Goal: Communication & Community: Answer question/provide support

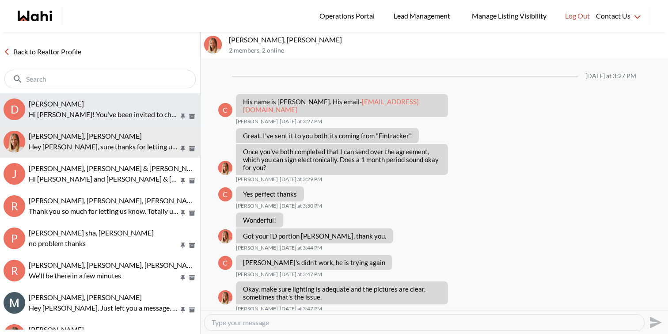
scroll to position [731, 0]
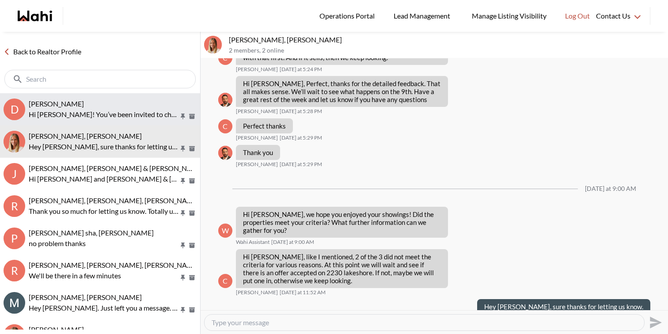
click at [55, 115] on p "Hi Dev! You’ve been invited to chat with your Wahi Realtor, Faraz. Feel free to…" at bounding box center [104, 114] width 150 height 11
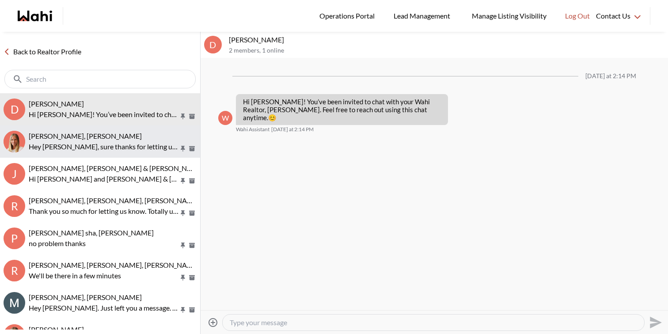
click at [64, 147] on p "Hey Cheryl, sure thanks for letting us know." at bounding box center [104, 146] width 150 height 11
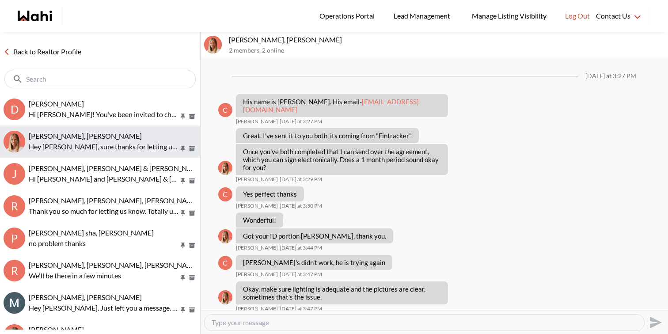
scroll to position [731, 0]
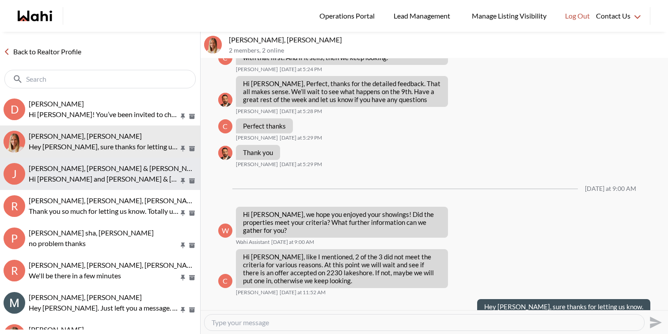
click at [68, 174] on p "Hi Jason and Jason & lauryn, we hope you enjoyed your showings! Did the propert…" at bounding box center [104, 179] width 150 height 11
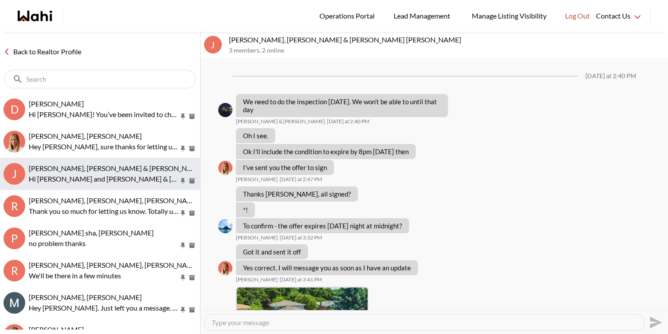
scroll to position [1194, 0]
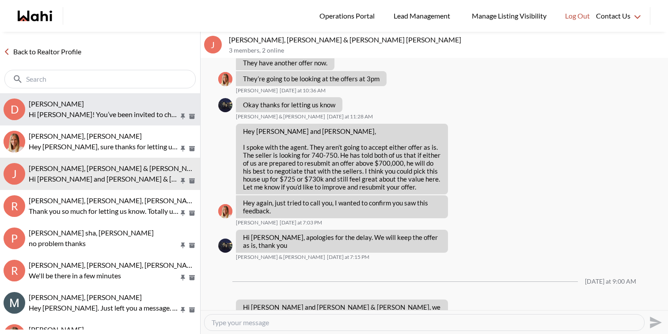
click at [77, 108] on div "Dev Garg, Faraz Hi Dev! You’ve been invited to chat with your Wahi Realtor, Far…" at bounding box center [113, 109] width 168 height 20
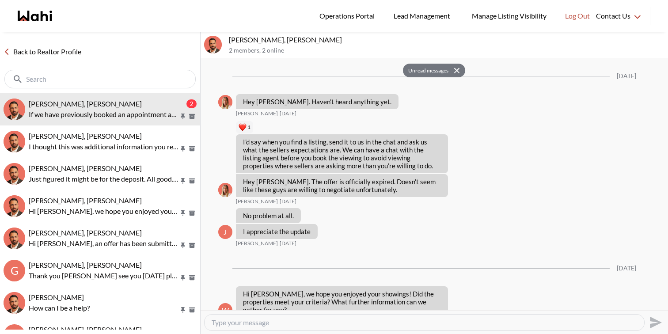
scroll to position [974, 0]
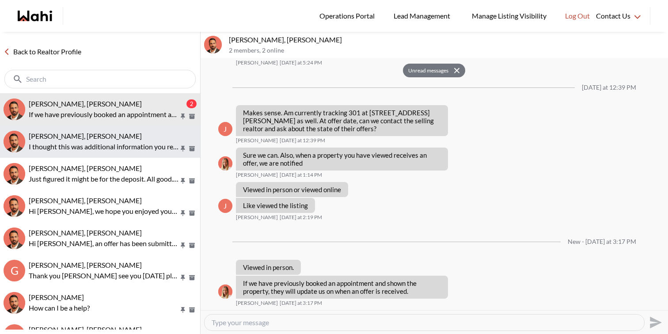
click at [132, 134] on div "[PERSON_NAME], [PERSON_NAME]" at bounding box center [113, 136] width 168 height 9
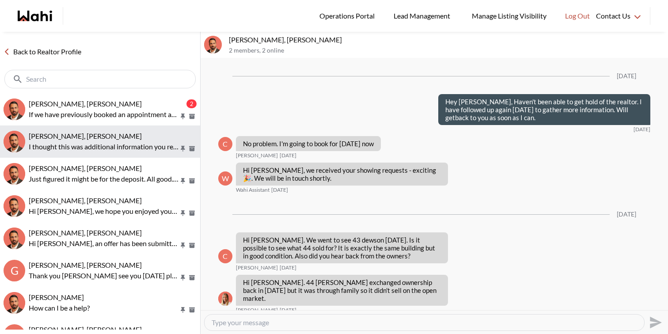
scroll to position [995, 0]
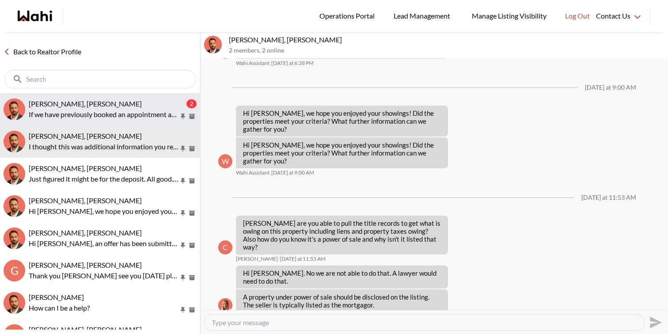
click at [135, 111] on p "If we have previously booked an appointment and shown the property, they will u…" at bounding box center [104, 114] width 150 height 11
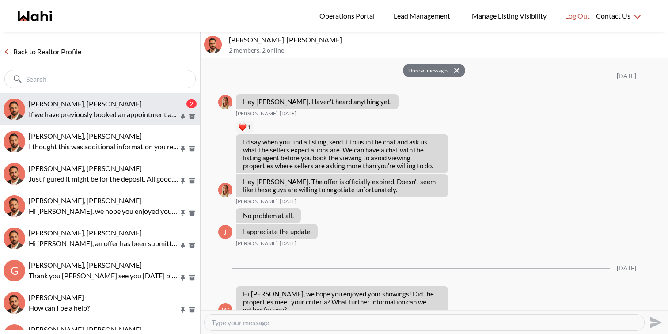
scroll to position [974, 0]
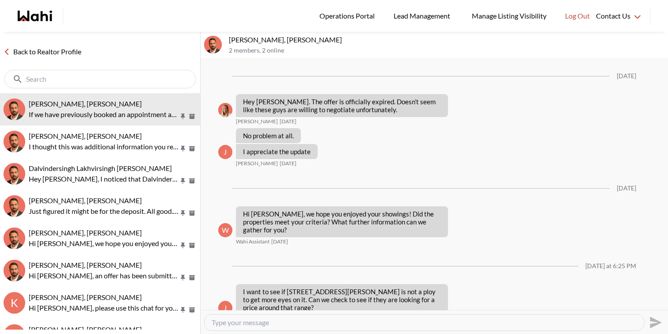
scroll to position [858, 0]
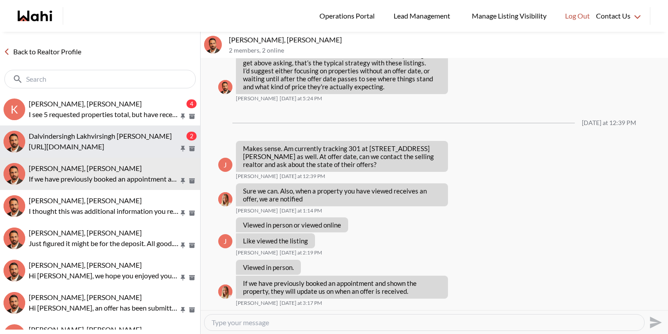
click at [125, 140] on div "Dalvindersingh Lakhvirsingh [PERSON_NAME] 2 [URL][DOMAIN_NAME]" at bounding box center [113, 142] width 168 height 20
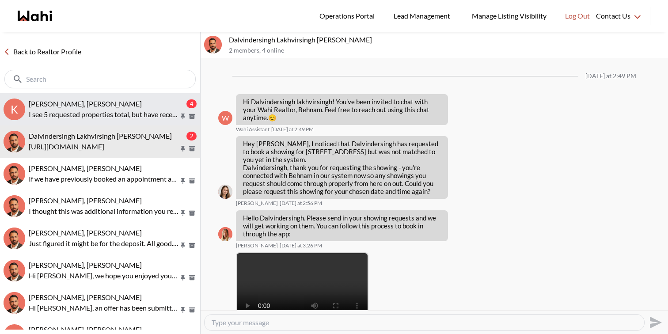
click at [152, 104] on div "khalid Alvi, Gautam, Behnam" at bounding box center [107, 103] width 156 height 9
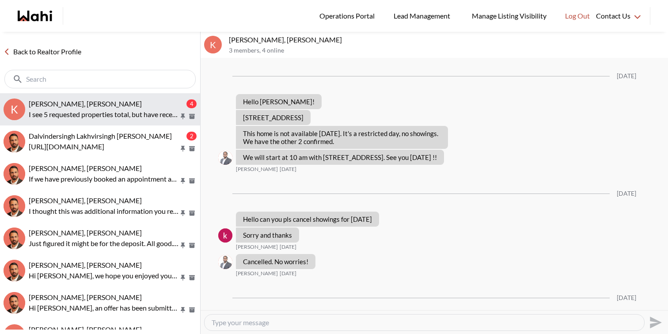
scroll to position [1279, 0]
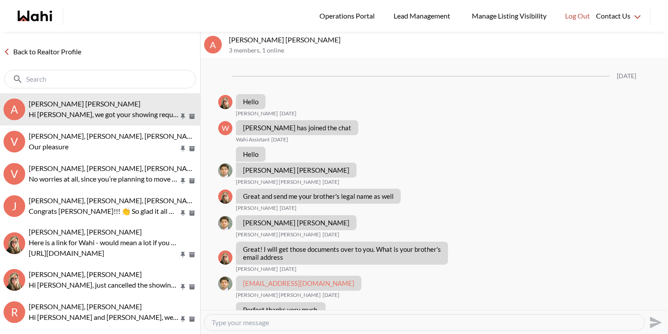
scroll to position [802, 0]
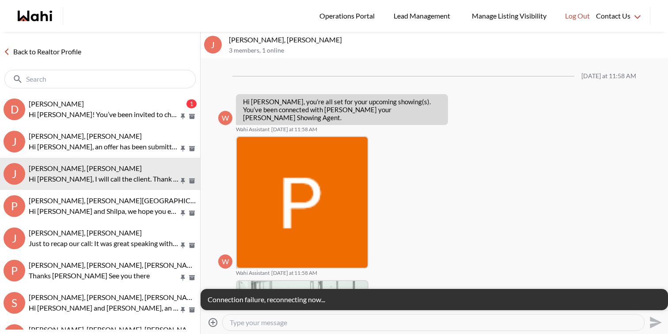
scroll to position [554, 0]
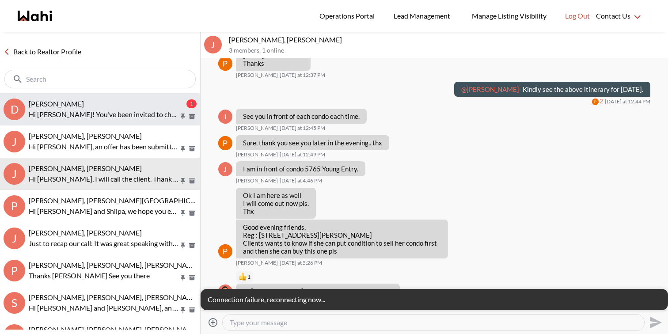
click at [142, 95] on button "D Dev Garg, Faraz 1 Hi Dev! You’ve been invited to chat with your Wahi Realtor,…" at bounding box center [100, 109] width 200 height 32
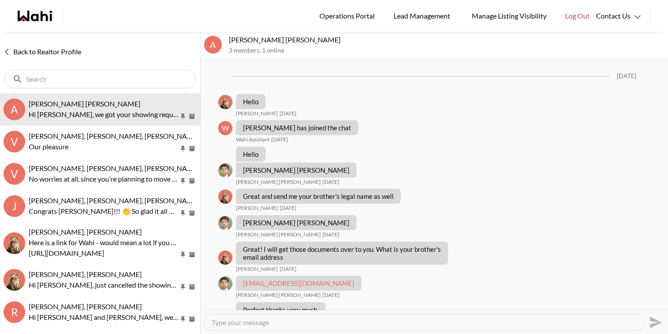
scroll to position [802, 0]
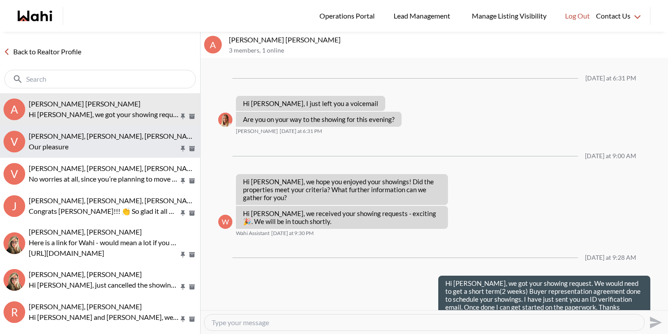
click at [102, 130] on button "V [PERSON_NAME], [PERSON_NAME], [PERSON_NAME] Our pleasure" at bounding box center [100, 141] width 200 height 32
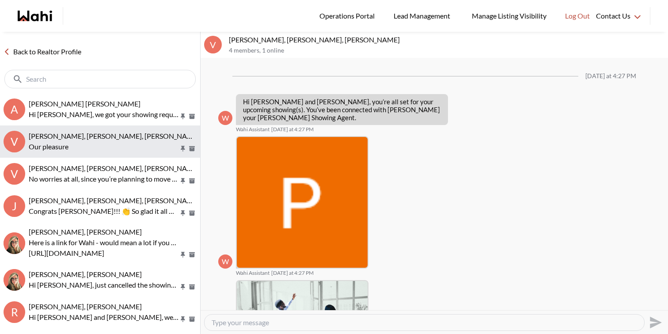
scroll to position [507, 0]
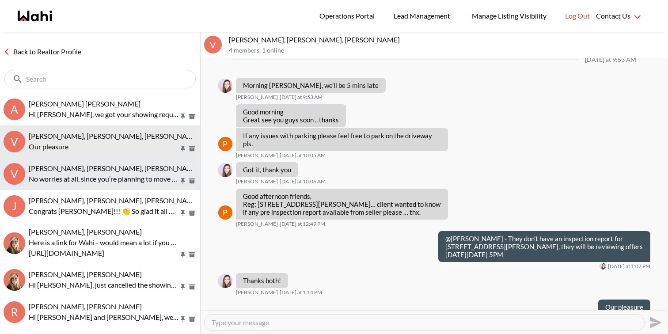
click at [114, 185] on button "V [PERSON_NAME], [PERSON_NAME], [PERSON_NAME] No worries at all, since you’re p…" at bounding box center [100, 174] width 200 height 32
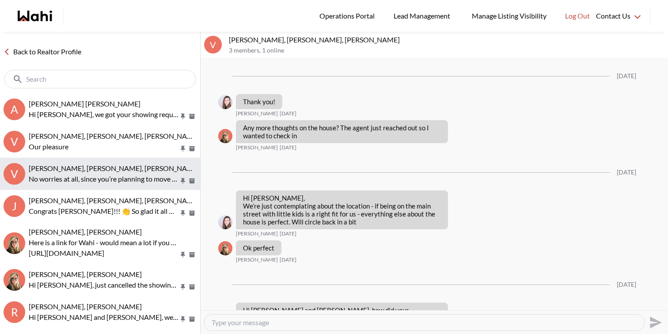
scroll to position [1178, 0]
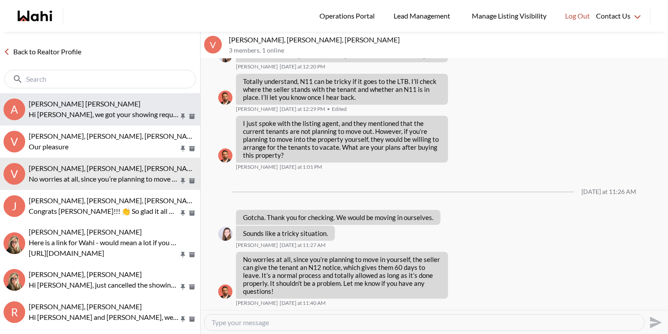
click at [107, 105] on div "[PERSON_NAME] [PERSON_NAME]" at bounding box center [113, 103] width 168 height 9
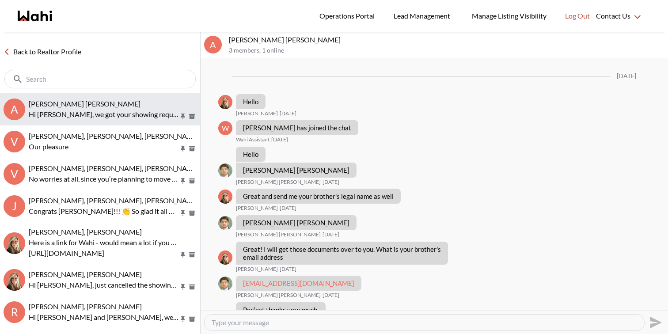
scroll to position [802, 0]
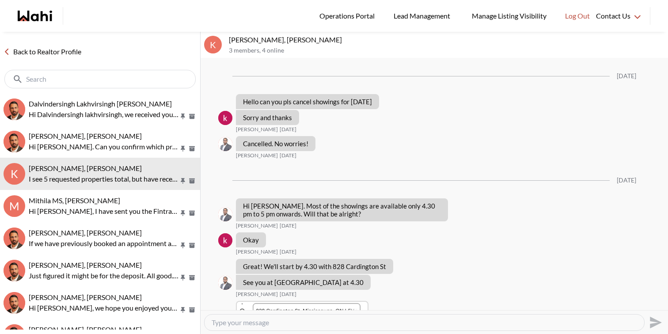
scroll to position [1162, 0]
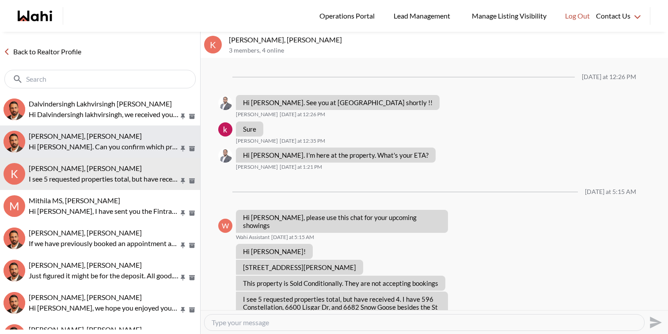
click at [89, 133] on span "[PERSON_NAME], [PERSON_NAME]" at bounding box center [85, 136] width 113 height 8
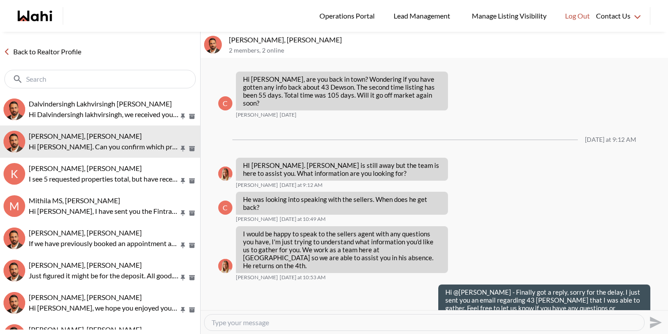
scroll to position [444, 0]
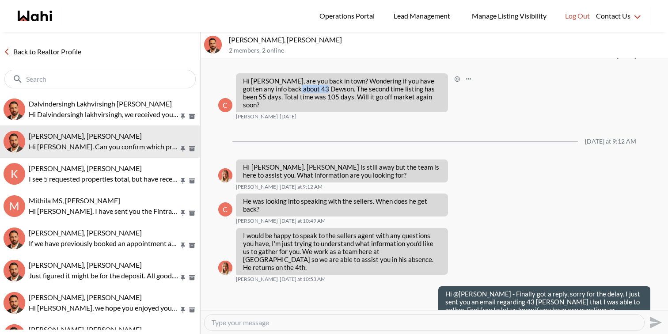
drag, startPoint x: 321, startPoint y: 73, endPoint x: 288, endPoint y: 72, distance: 32.7
click at [288, 77] on p "Hi [PERSON_NAME], are you back in town? Wondering if you have gotten any info b…" at bounding box center [342, 93] width 198 height 32
copy p "43 Dewson"
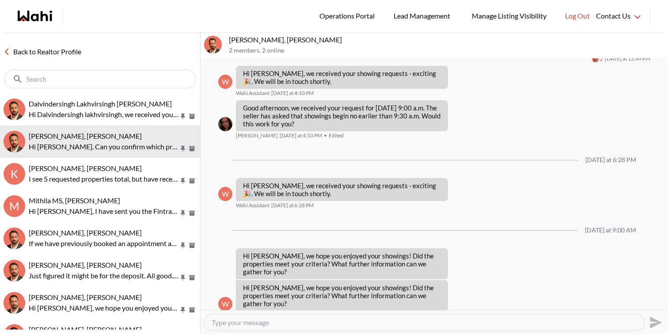
scroll to position [883, 0]
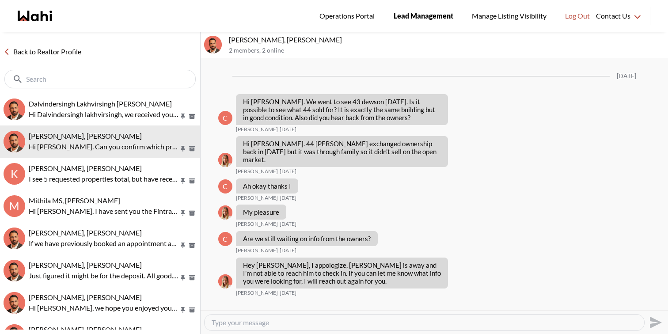
scroll to position [883, 0]
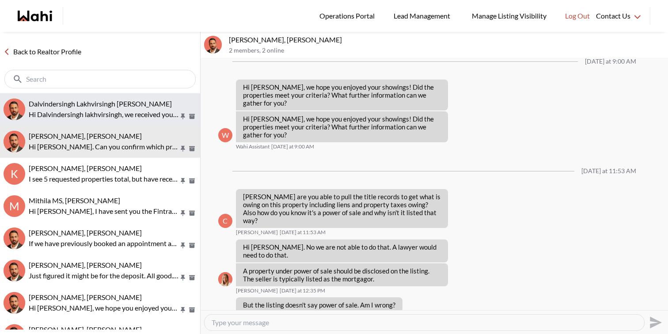
click at [88, 98] on button "Dalvindersingh Lakhvirsingh [PERSON_NAME] Hi Dalvindersingh lakhvirsingh, we re…" at bounding box center [100, 109] width 200 height 32
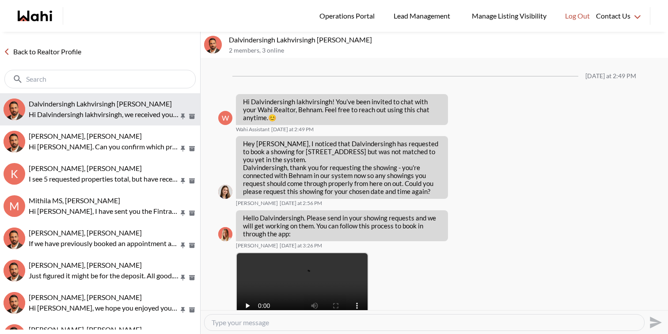
scroll to position [121, 0]
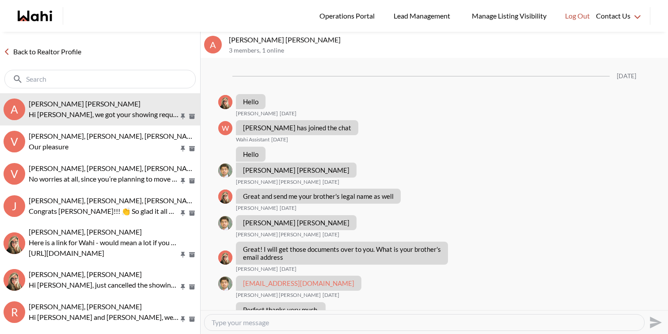
scroll to position [802, 0]
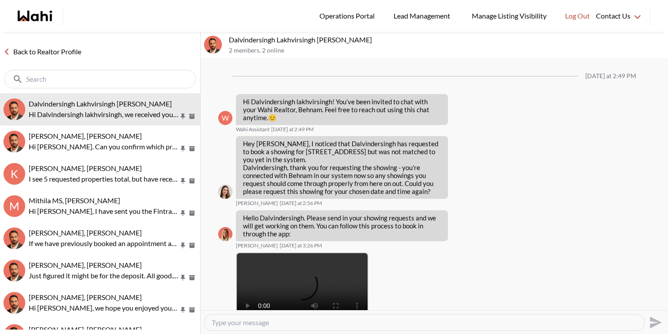
scroll to position [121, 0]
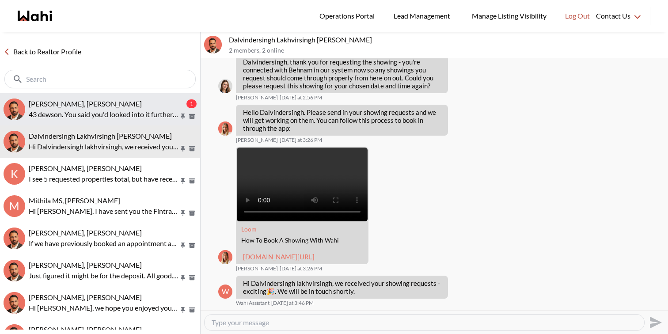
click at [101, 104] on span "Caroline Rouben, Behnam" at bounding box center [85, 103] width 113 height 8
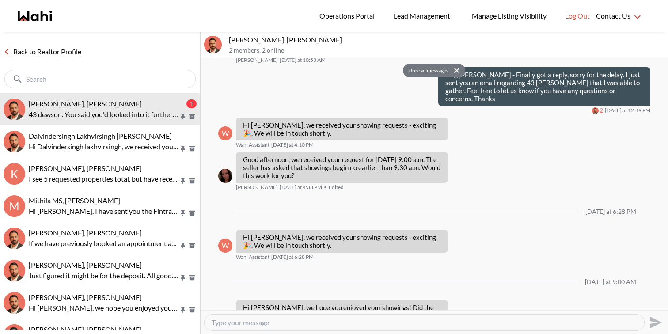
scroll to position [655, 0]
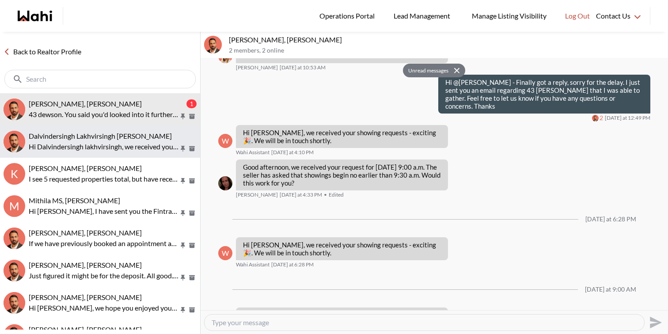
click at [142, 135] on span "Dalvindersingh Lakhvirsingh Jaswal, Behnam" at bounding box center [100, 136] width 143 height 8
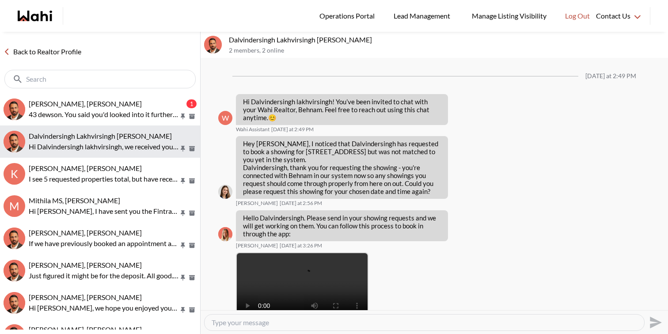
scroll to position [121, 0]
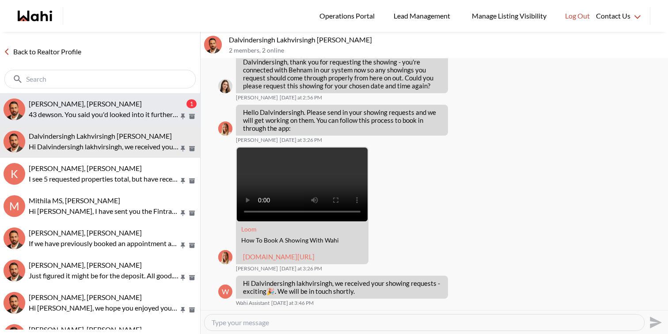
click at [143, 99] on div "Caroline Rouben, Behnam" at bounding box center [107, 103] width 156 height 9
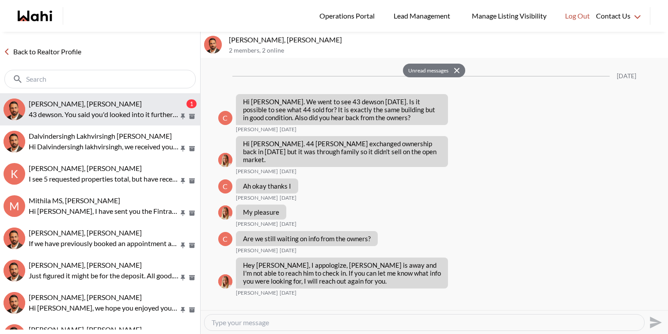
scroll to position [954, 0]
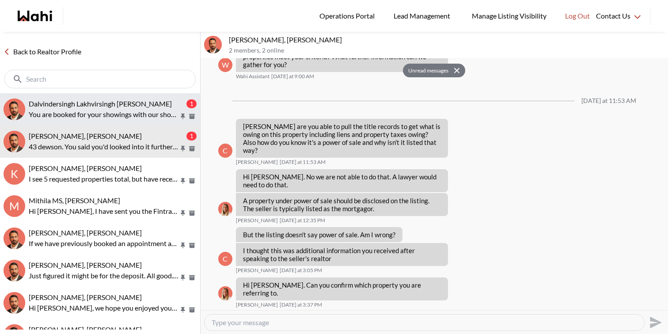
click at [108, 100] on span "Dalvindersingh Lakhvirsingh Jaswal, Behnam" at bounding box center [100, 103] width 143 height 8
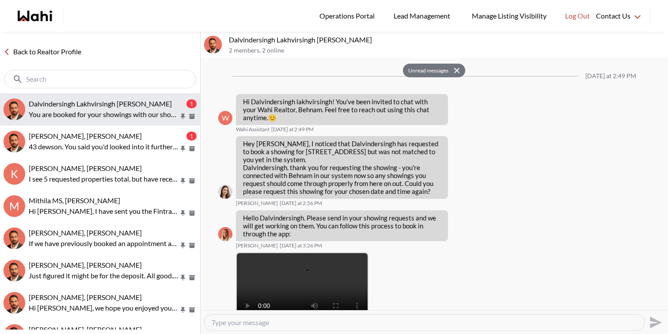
scroll to position [207, 0]
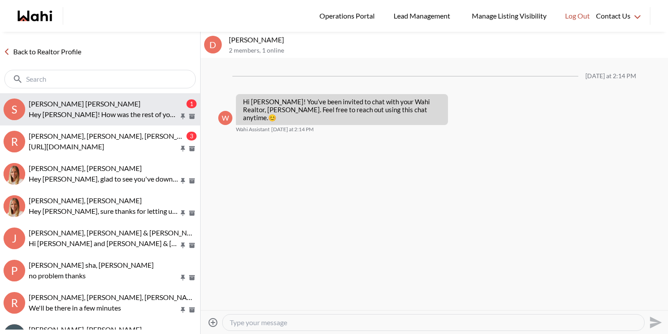
click at [110, 101] on div "[PERSON_NAME] [PERSON_NAME]" at bounding box center [107, 103] width 156 height 9
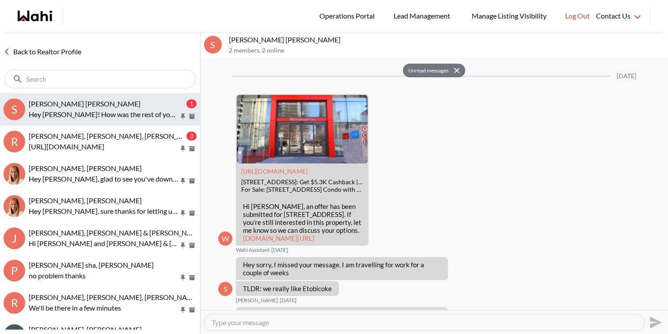
scroll to position [1764, 0]
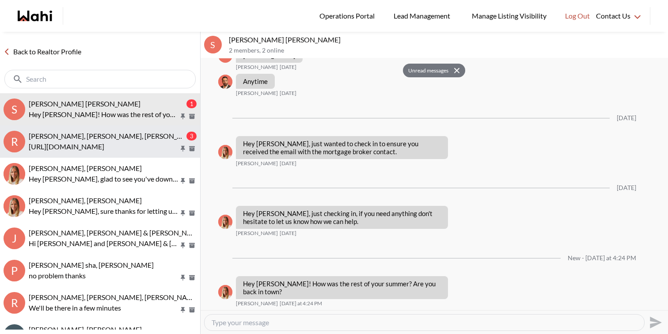
click at [114, 132] on span "[PERSON_NAME], [PERSON_NAME], [PERSON_NAME]" at bounding box center [114, 136] width 171 height 8
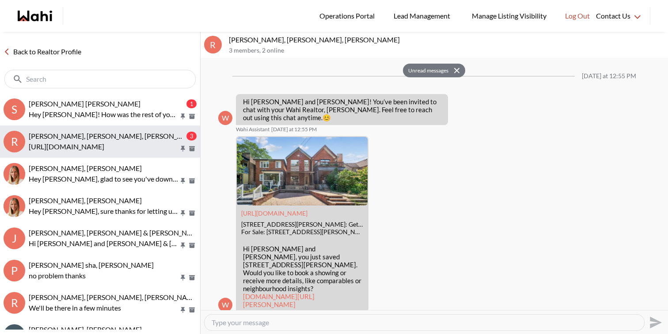
scroll to position [1219, 0]
